Goal: Task Accomplishment & Management: Use online tool/utility

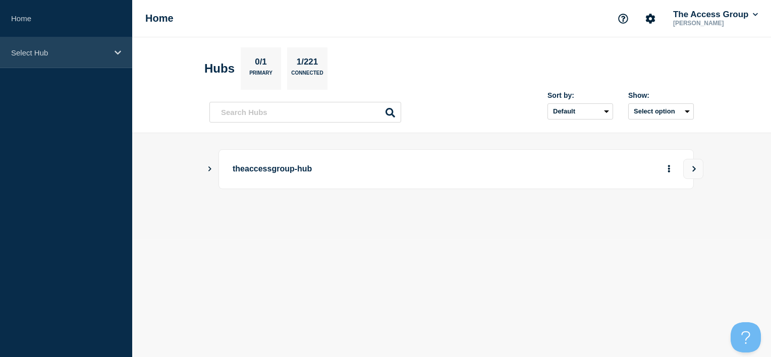
click at [46, 49] on p "Select Hub" at bounding box center [59, 52] width 97 height 9
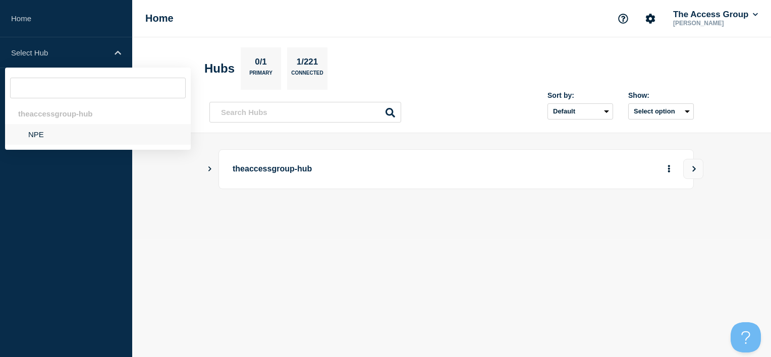
click at [47, 140] on li "NPE" at bounding box center [98, 134] width 186 height 21
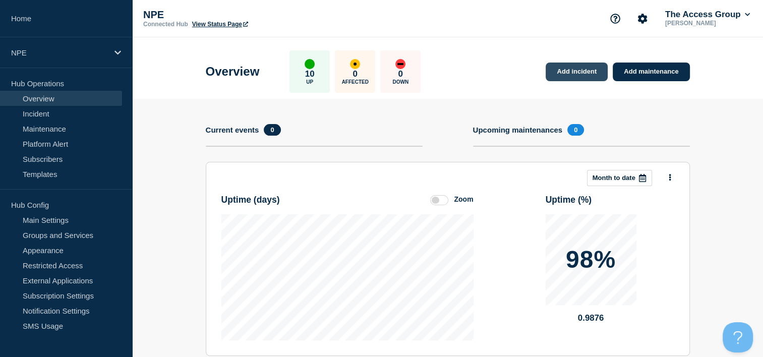
click at [590, 75] on link "Add incident" at bounding box center [577, 72] width 62 height 19
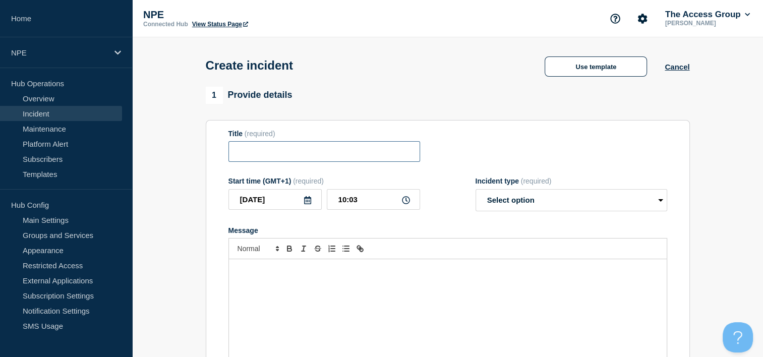
click at [304, 157] on input "Title" at bounding box center [324, 151] width 192 height 21
click at [677, 69] on button "Cancel" at bounding box center [677, 67] width 25 height 9
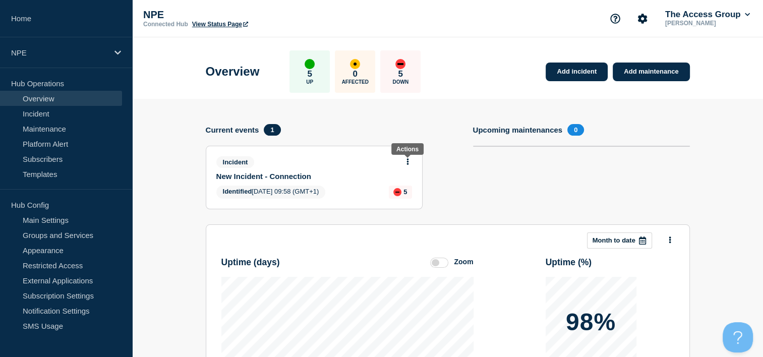
click at [407, 163] on icon at bounding box center [408, 161] width 3 height 7
click at [408, 185] on link "View incident" at bounding box center [403, 186] width 41 height 8
